Goal: Complete application form

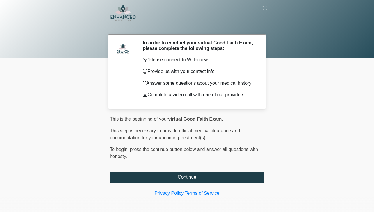
click at [194, 179] on button "Continue" at bounding box center [187, 176] width 155 height 11
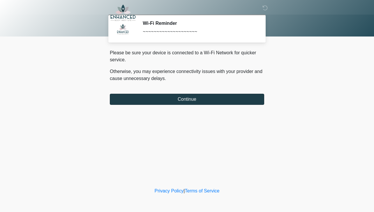
click at [196, 102] on button "Continue" at bounding box center [187, 99] width 155 height 11
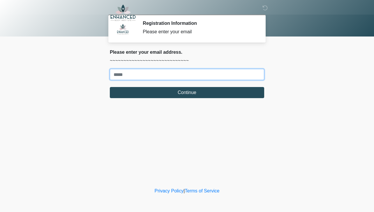
click at [191, 73] on input "Where should we email your treatment plan?" at bounding box center [187, 74] width 155 height 11
type input "**********"
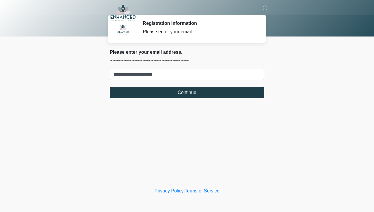
click at [178, 89] on button "Continue" at bounding box center [187, 92] width 155 height 11
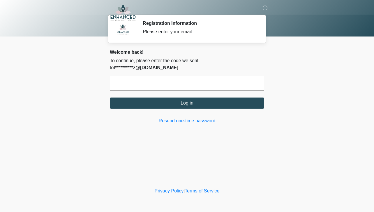
click at [171, 79] on input "text" at bounding box center [187, 83] width 155 height 15
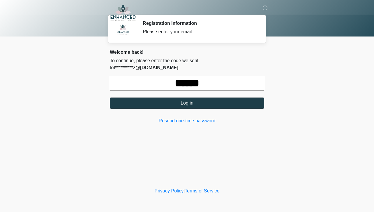
type input "******"
click at [198, 97] on button "Log in" at bounding box center [187, 102] width 155 height 11
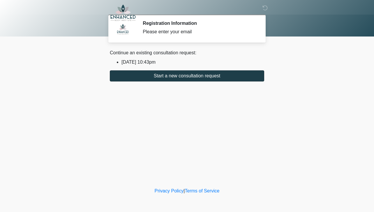
click at [176, 78] on button "Start a new consultation request" at bounding box center [187, 75] width 155 height 11
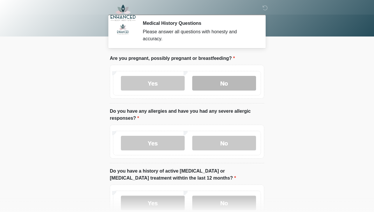
click at [222, 80] on label "No" at bounding box center [224, 83] width 64 height 15
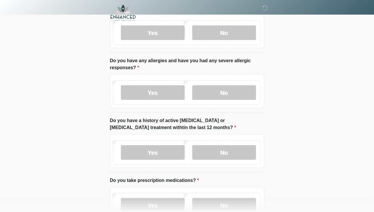
scroll to position [51, 0]
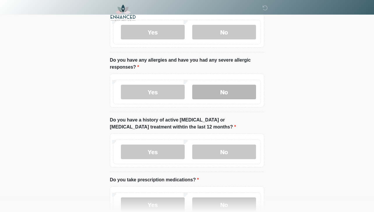
click at [213, 94] on label "No" at bounding box center [224, 92] width 64 height 15
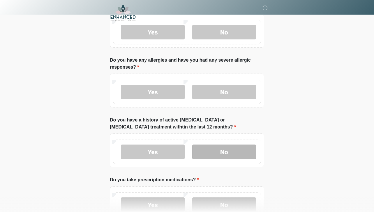
click at [217, 148] on label "No" at bounding box center [224, 151] width 64 height 15
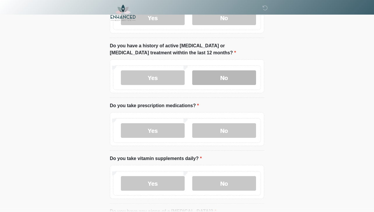
scroll to position [140, 0]
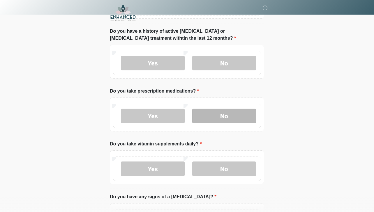
click at [221, 120] on label "No" at bounding box center [224, 115] width 64 height 15
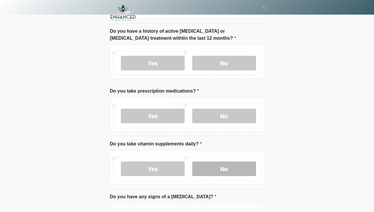
click at [225, 169] on label "No" at bounding box center [224, 168] width 64 height 15
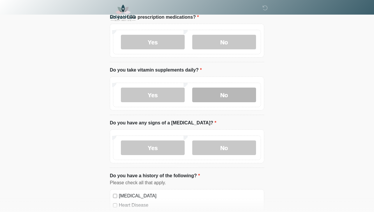
scroll to position [219, 0]
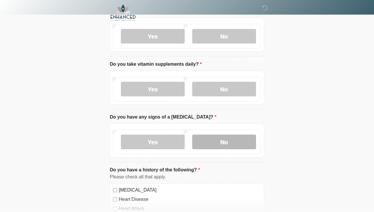
click at [225, 139] on label "No" at bounding box center [224, 141] width 64 height 15
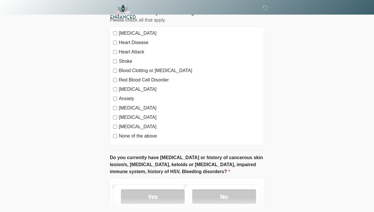
scroll to position [376, 0]
click at [145, 134] on label "None of the above" at bounding box center [190, 135] width 142 height 7
click at [217, 191] on label "No" at bounding box center [224, 196] width 64 height 15
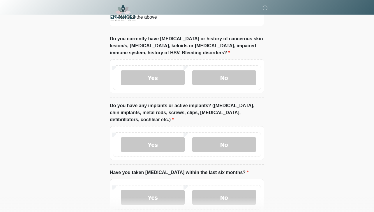
scroll to position [498, 0]
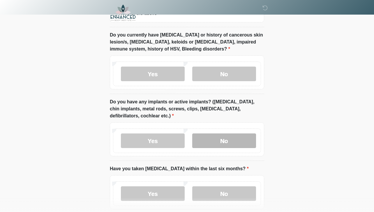
click at [227, 145] on label "No" at bounding box center [224, 140] width 64 height 15
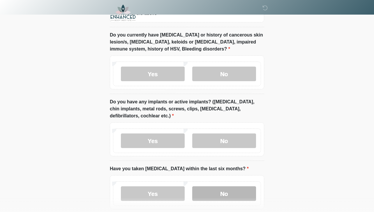
click at [228, 190] on label "No" at bounding box center [224, 193] width 64 height 15
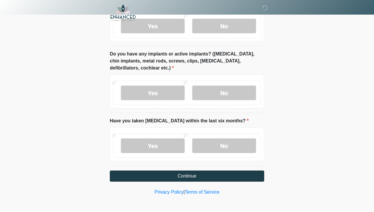
scroll to position [546, 0]
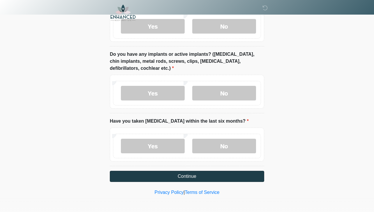
click at [210, 178] on button "Continue" at bounding box center [187, 176] width 155 height 11
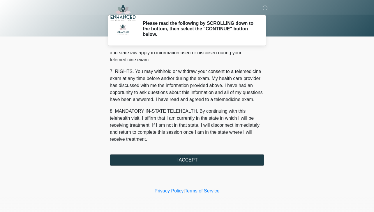
scroll to position [243, 0]
click at [197, 157] on button "I ACCEPT" at bounding box center [187, 159] width 155 height 11
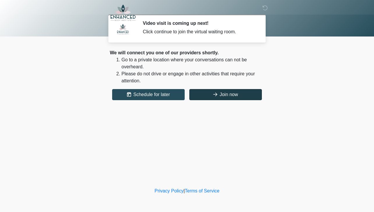
click at [204, 95] on button "Join now" at bounding box center [226, 94] width 73 height 11
